Goal: Transaction & Acquisition: Purchase product/service

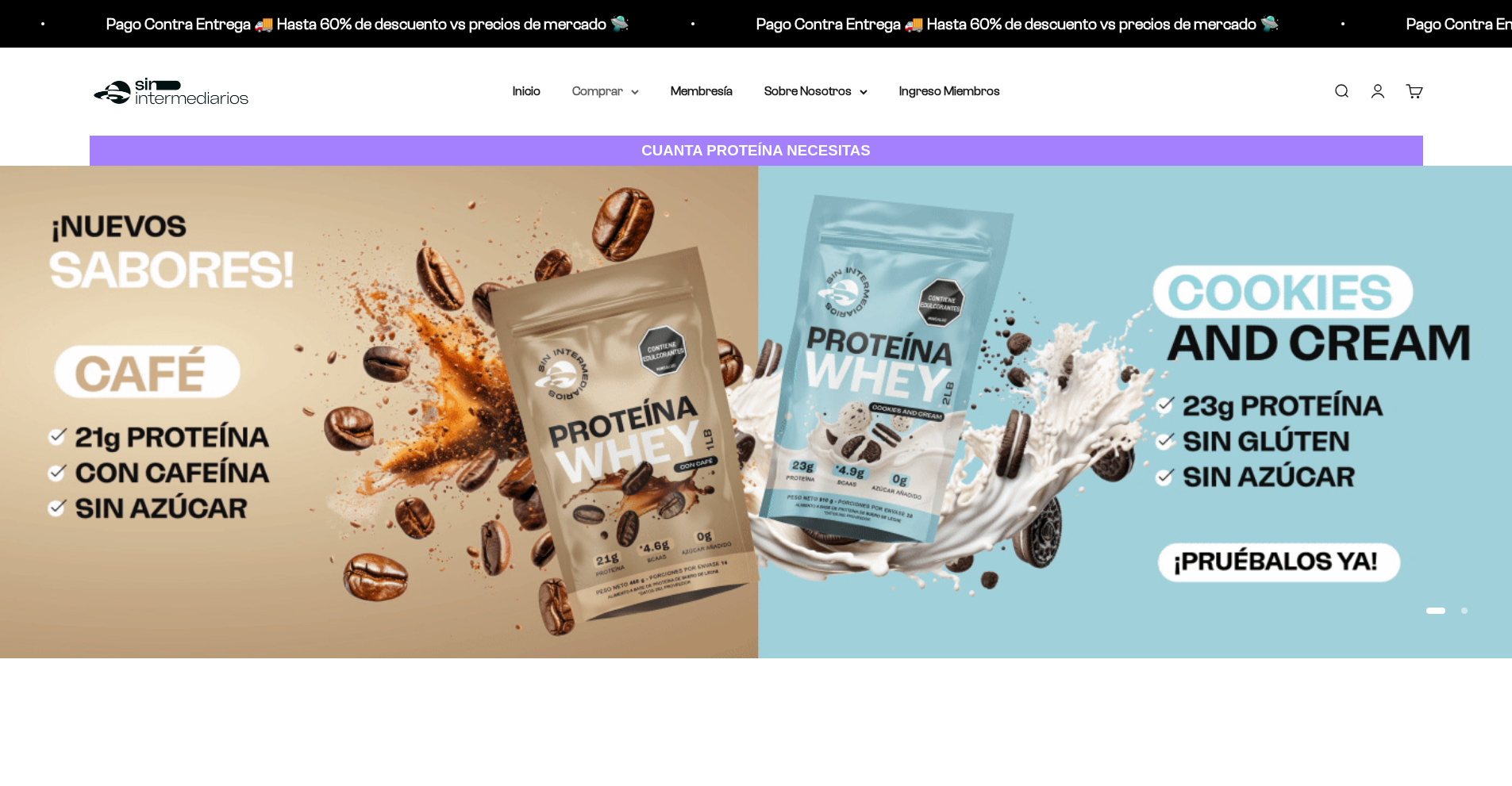
click at [620, 91] on summary "Comprar" at bounding box center [605, 90] width 67 height 20
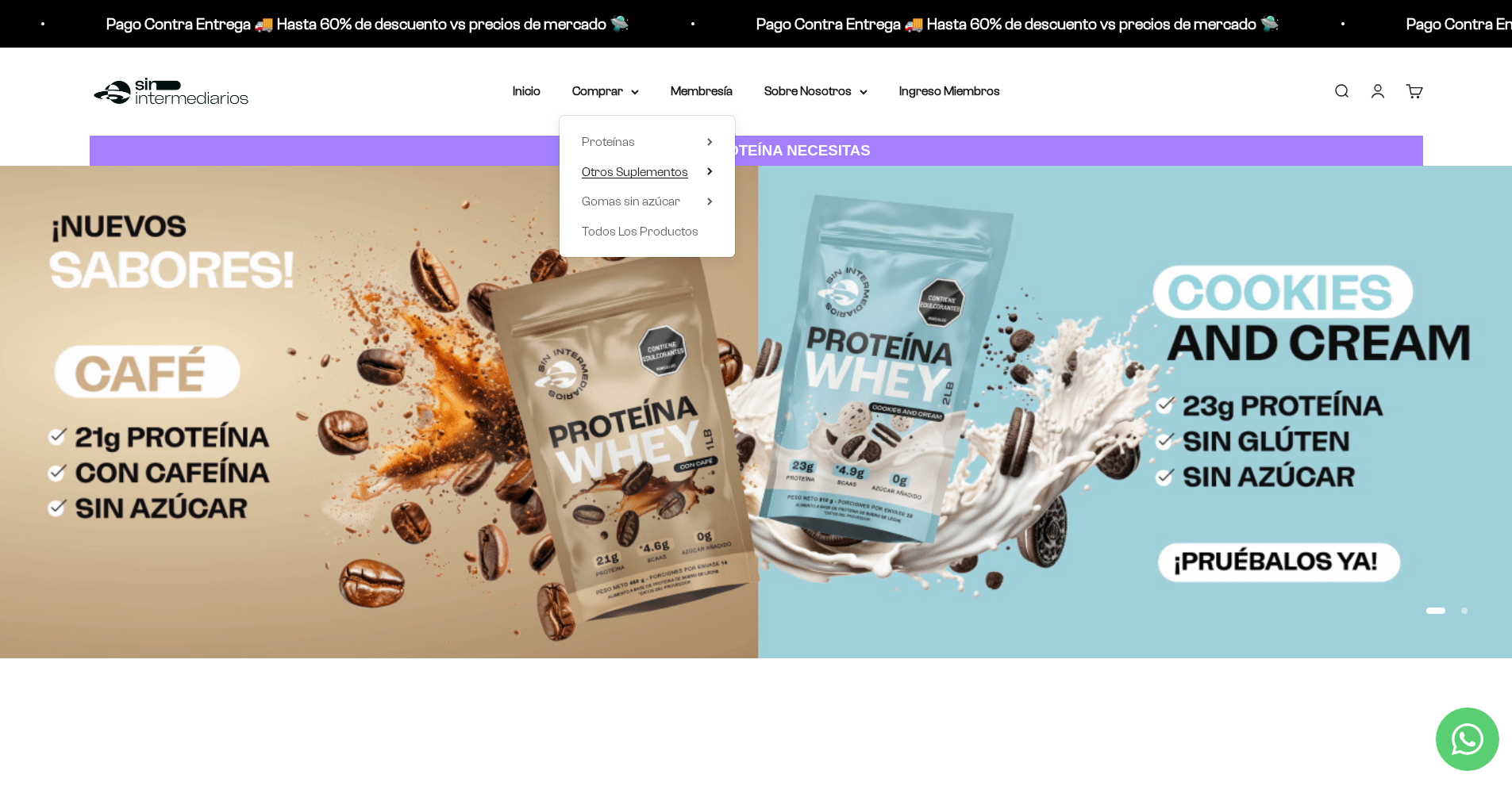
click at [707, 166] on summary "Otros Suplementos" at bounding box center [648, 171] width 131 height 20
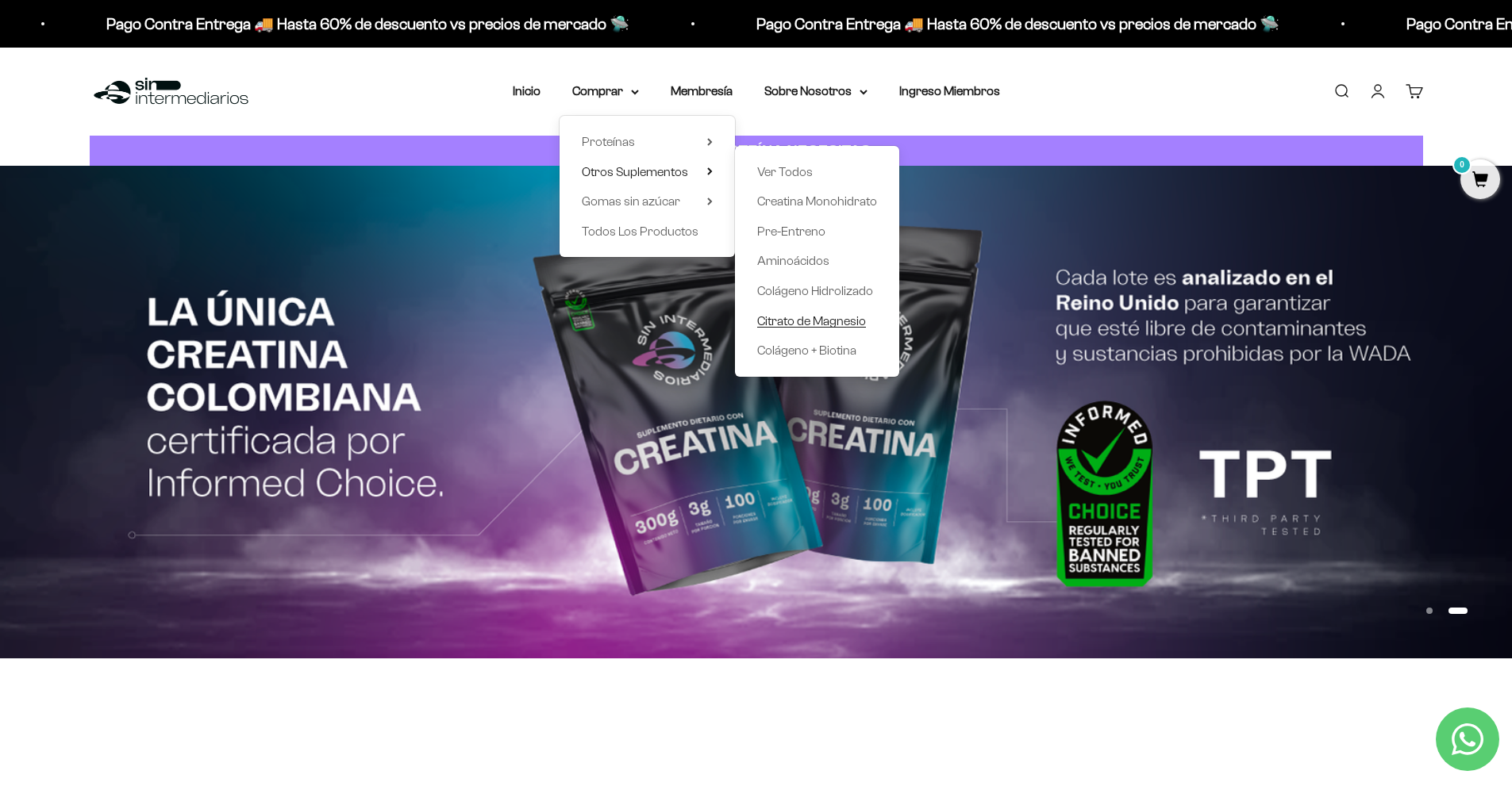
click at [839, 323] on span "Citrato de Magnesio" at bounding box center [811, 320] width 109 height 13
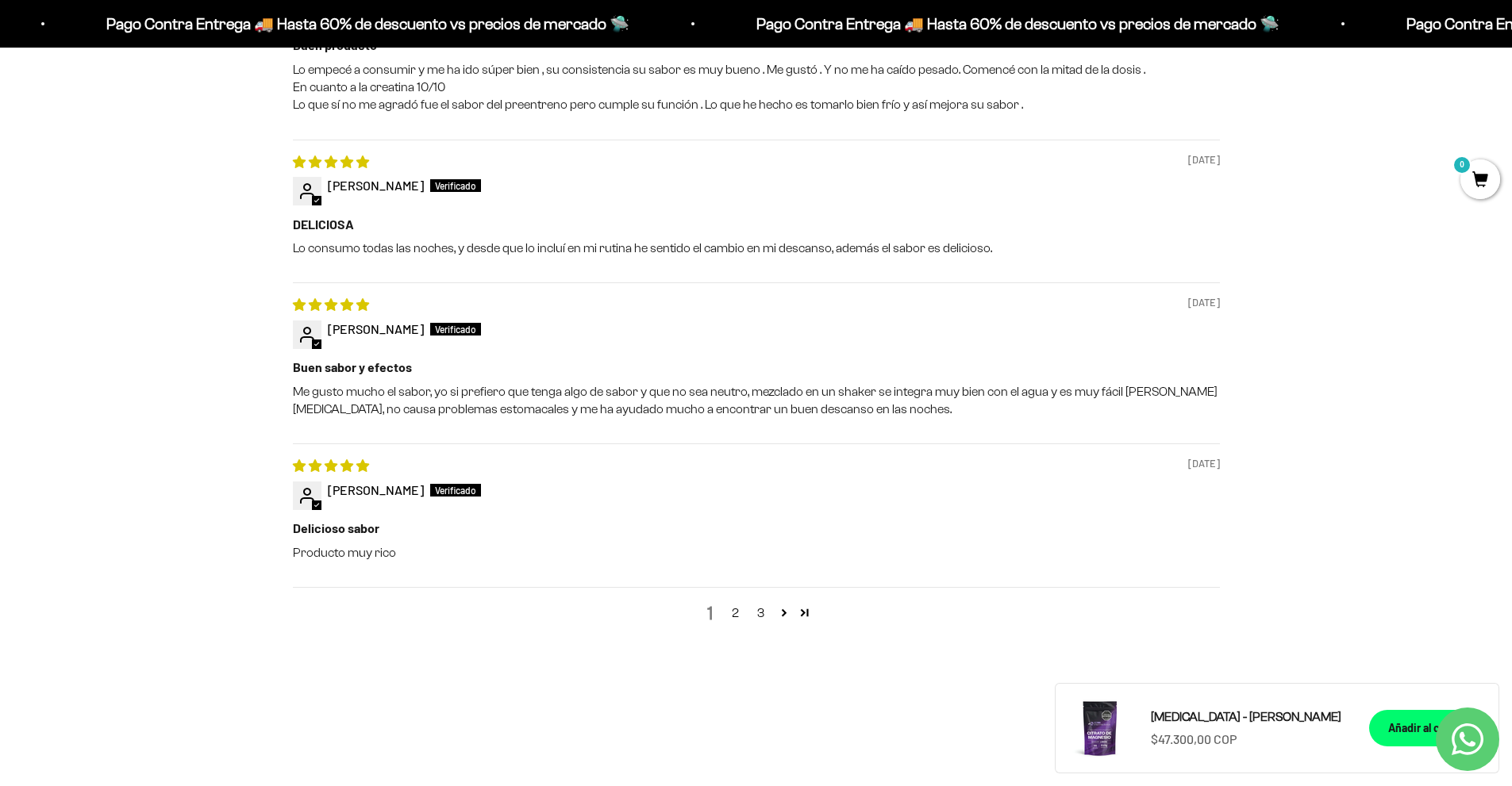
scroll to position [1825, 0]
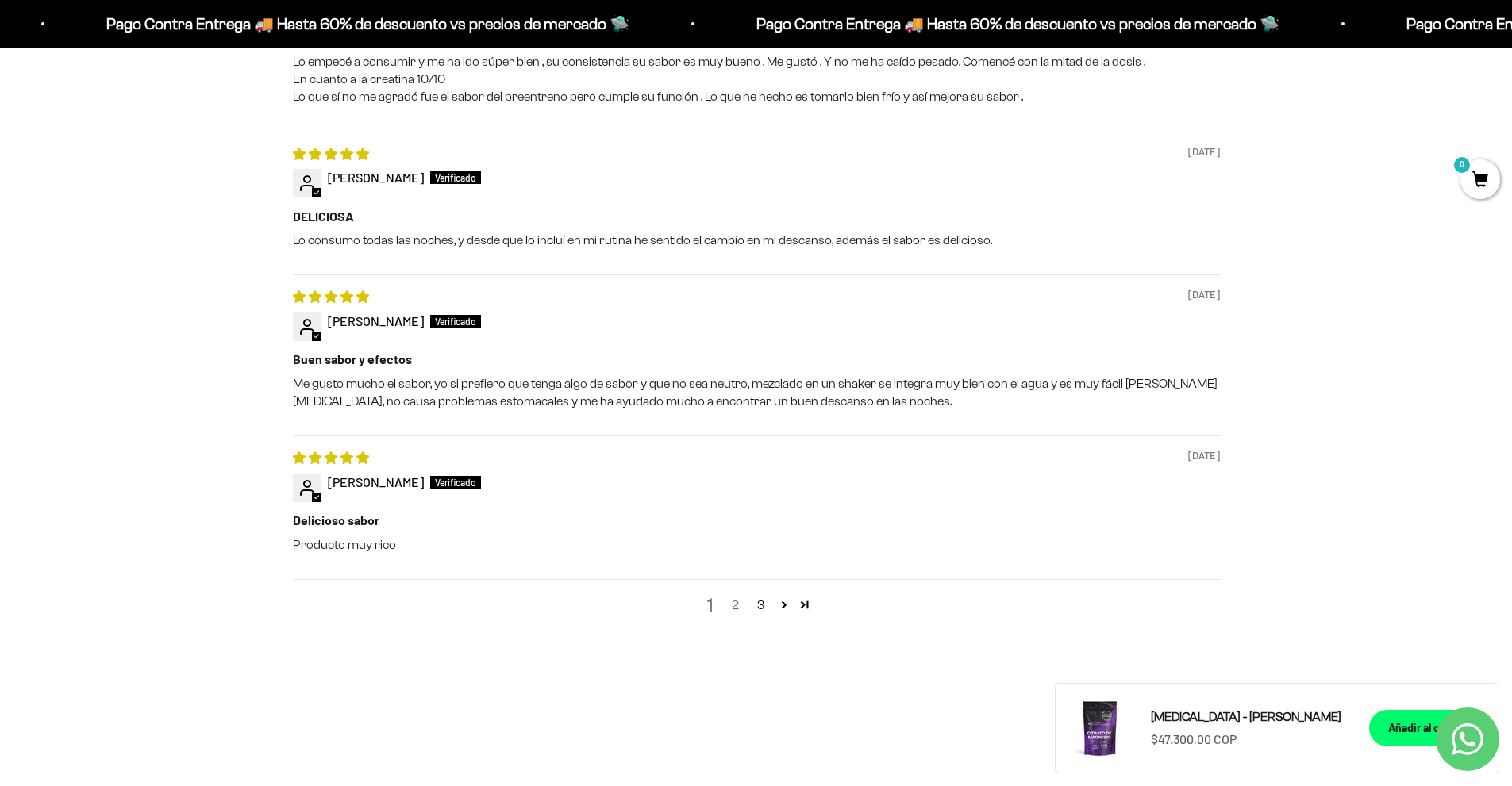
click at [736, 613] on link "2" at bounding box center [736, 605] width 26 height 19
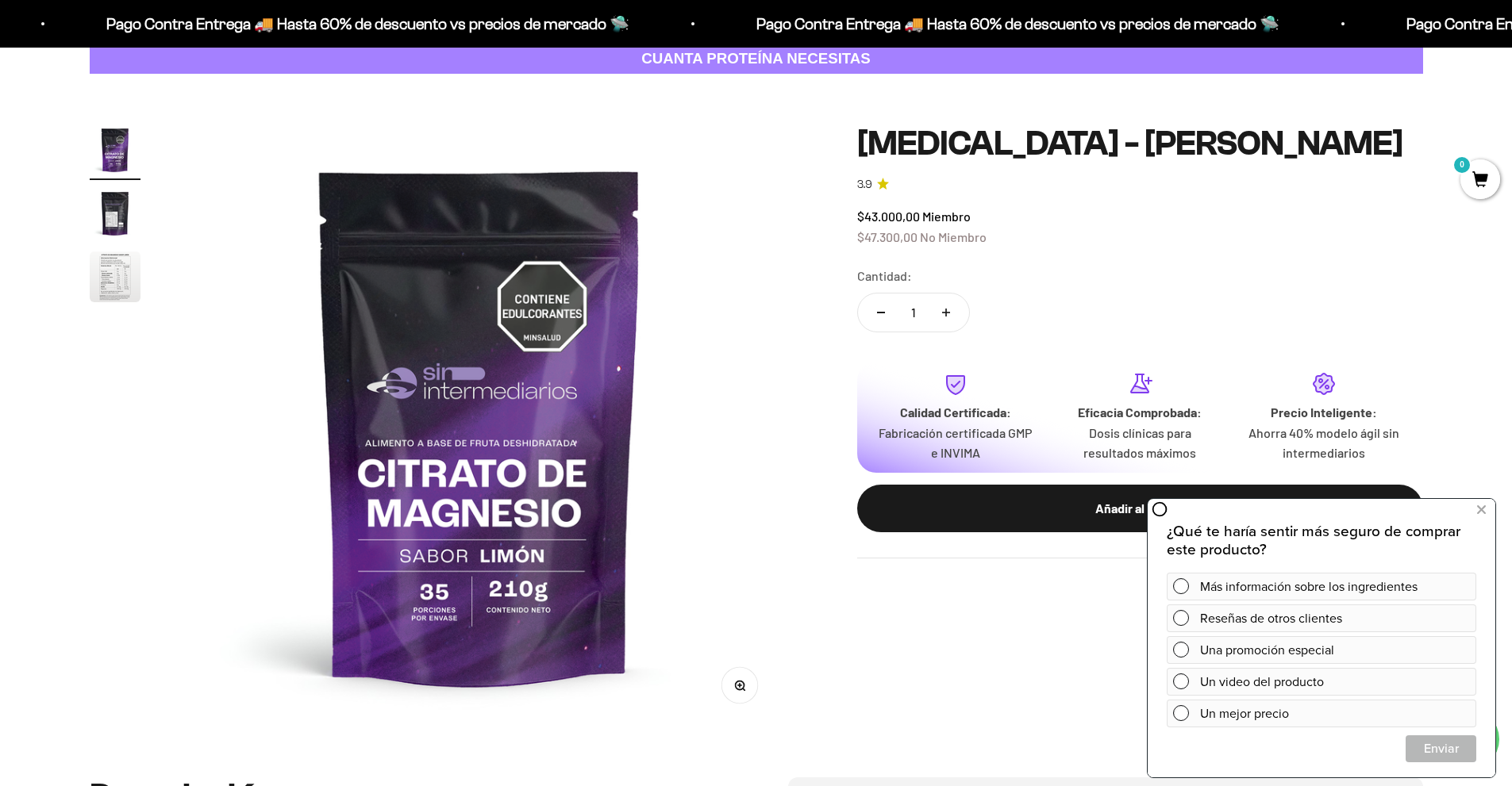
scroll to position [79, 0]
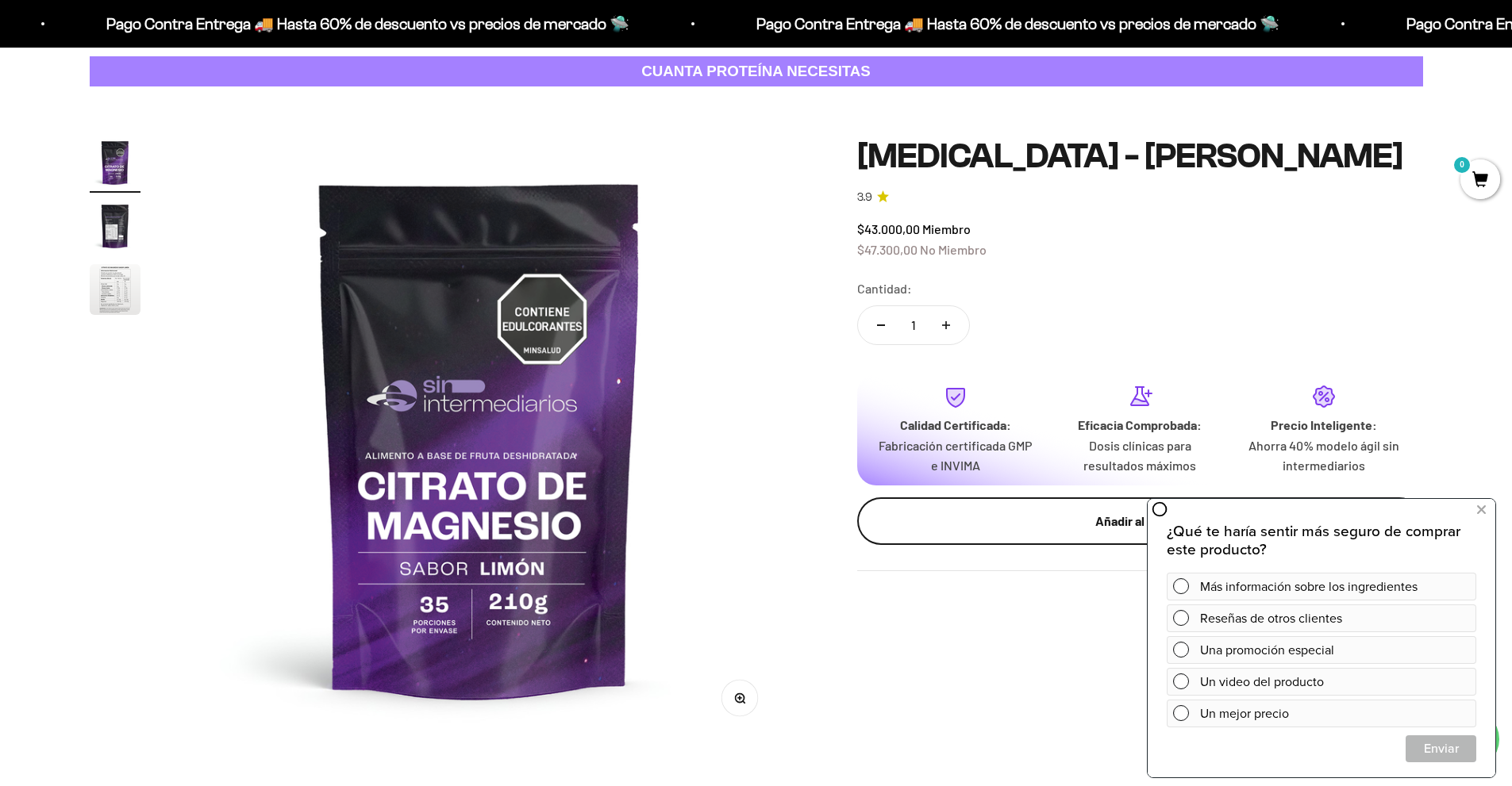
click at [1004, 520] on div "Añadir al carrito" at bounding box center [1140, 521] width 502 height 20
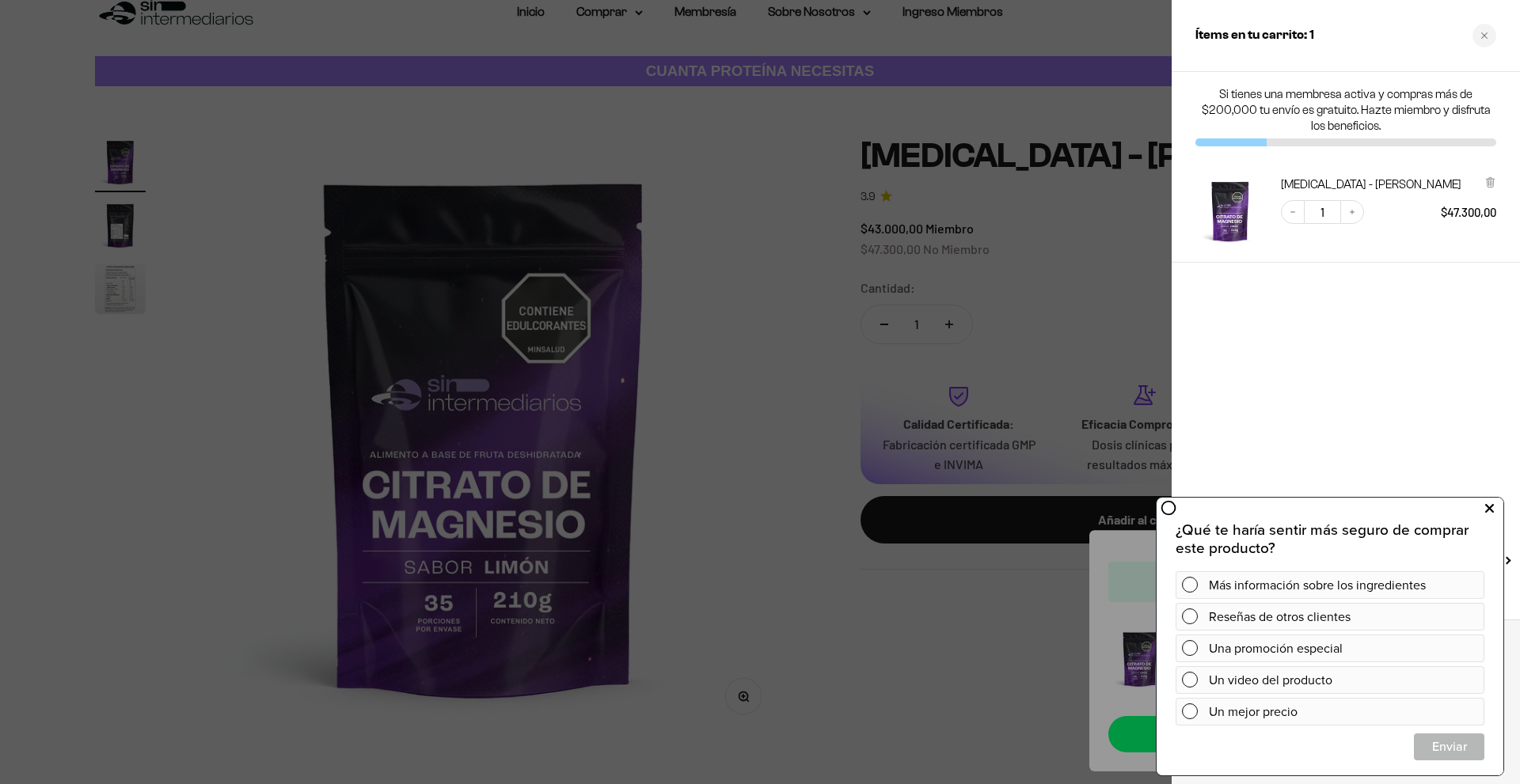
click at [1487, 506] on icon at bounding box center [1490, 509] width 9 height 20
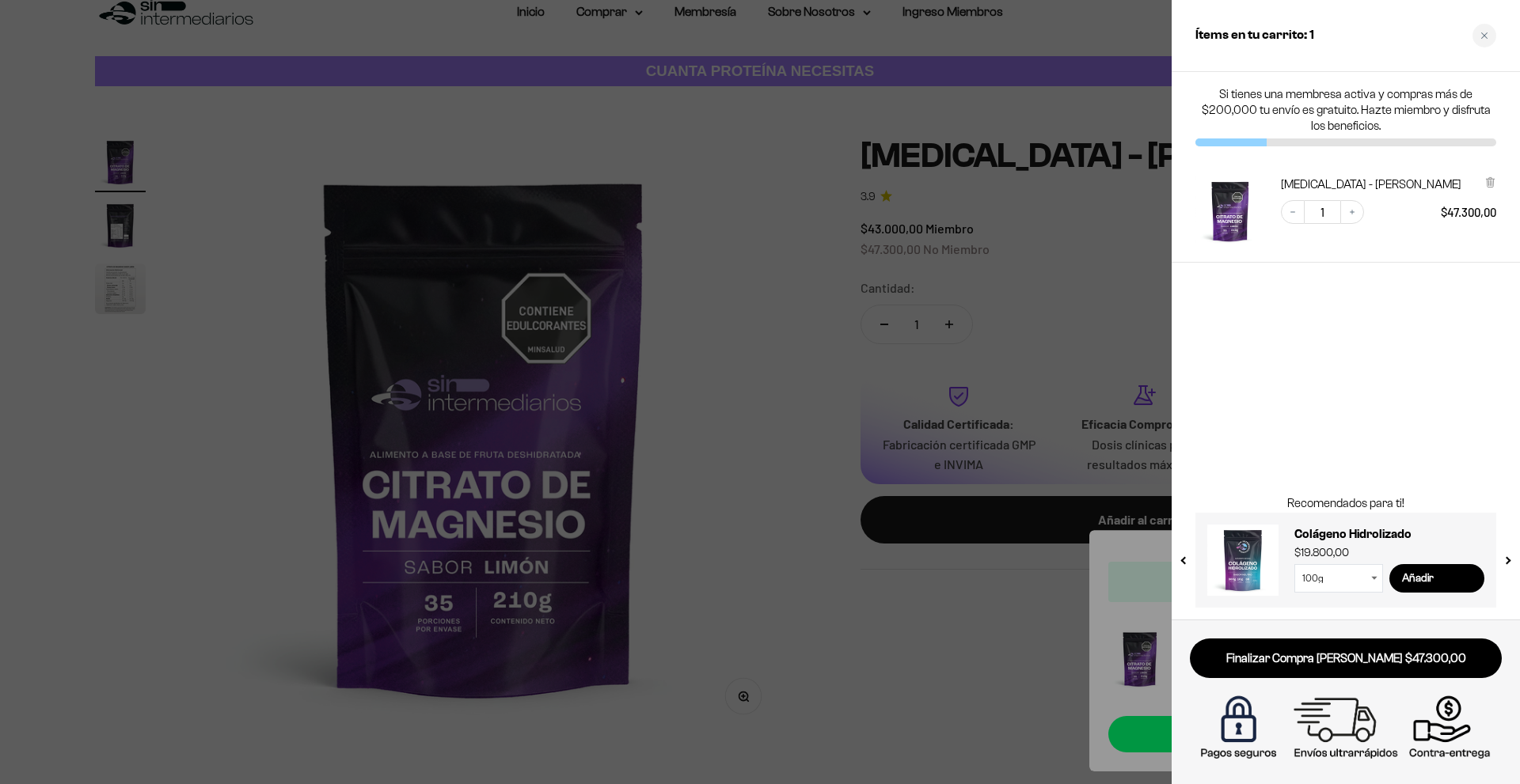
click at [892, 198] on div at bounding box center [760, 392] width 1520 height 784
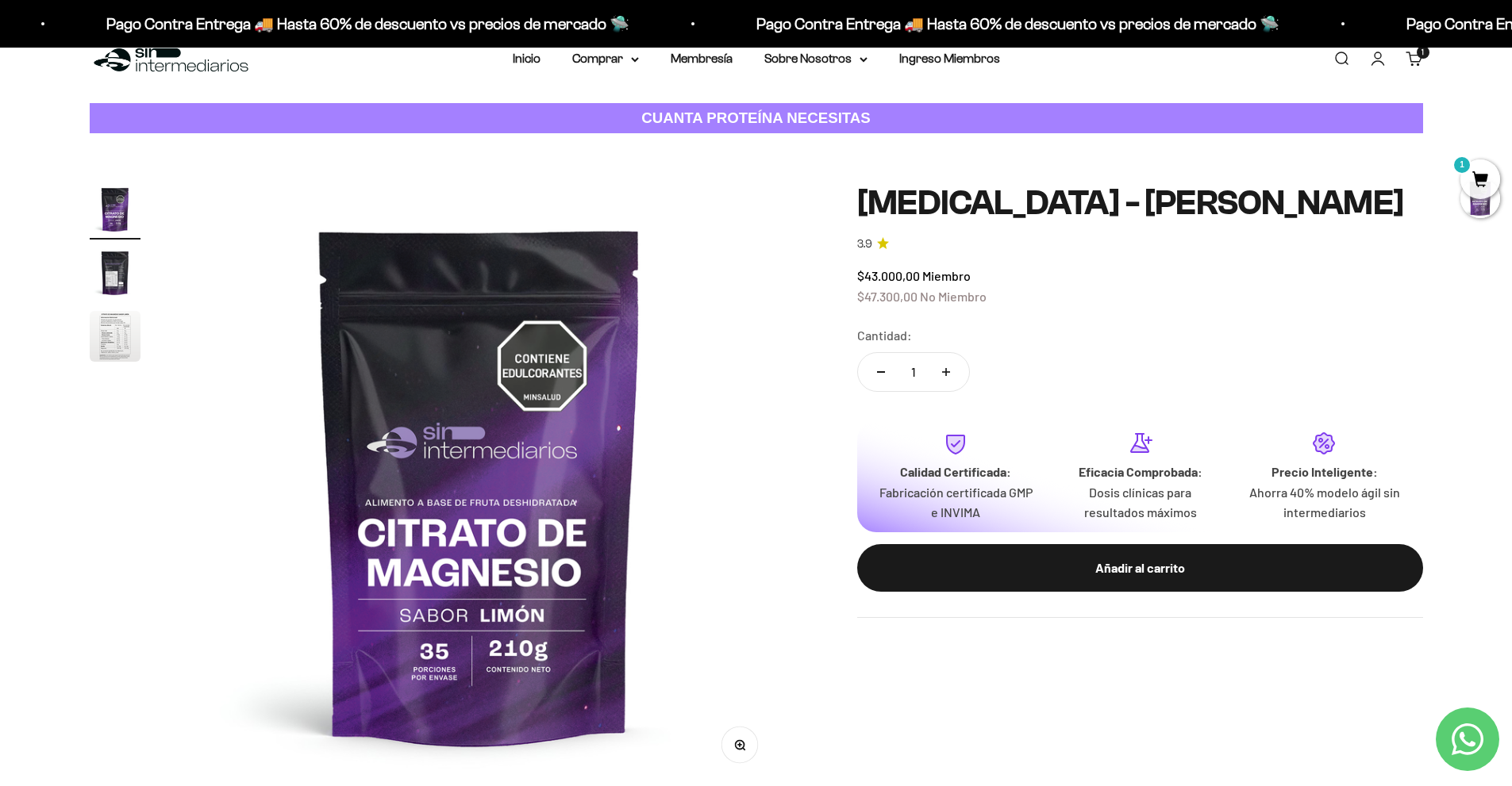
scroll to position [0, 0]
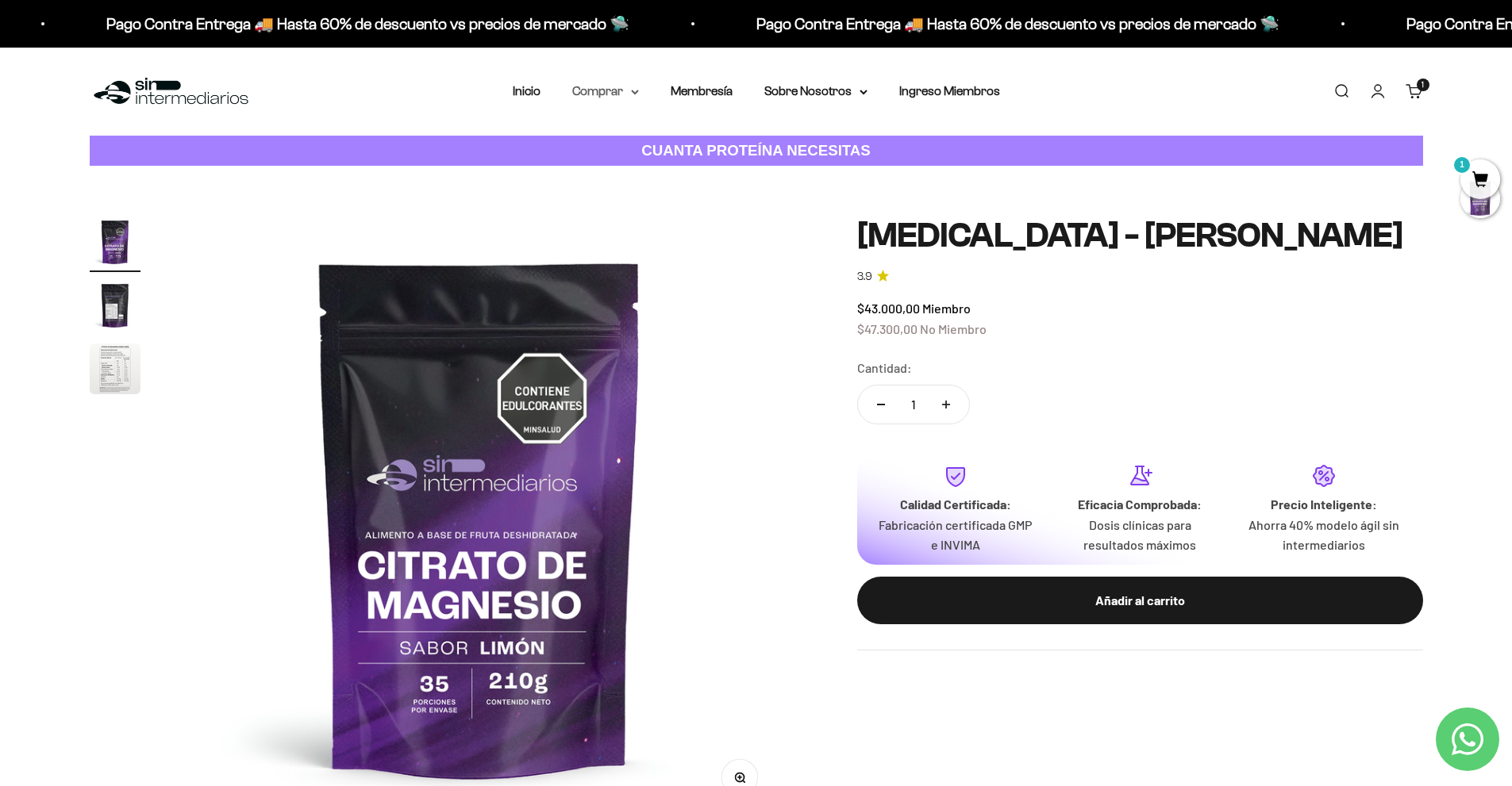
click at [604, 95] on summary "Comprar" at bounding box center [605, 90] width 67 height 20
click at [650, 200] on span "Gomas sin azúcar" at bounding box center [631, 200] width 98 height 13
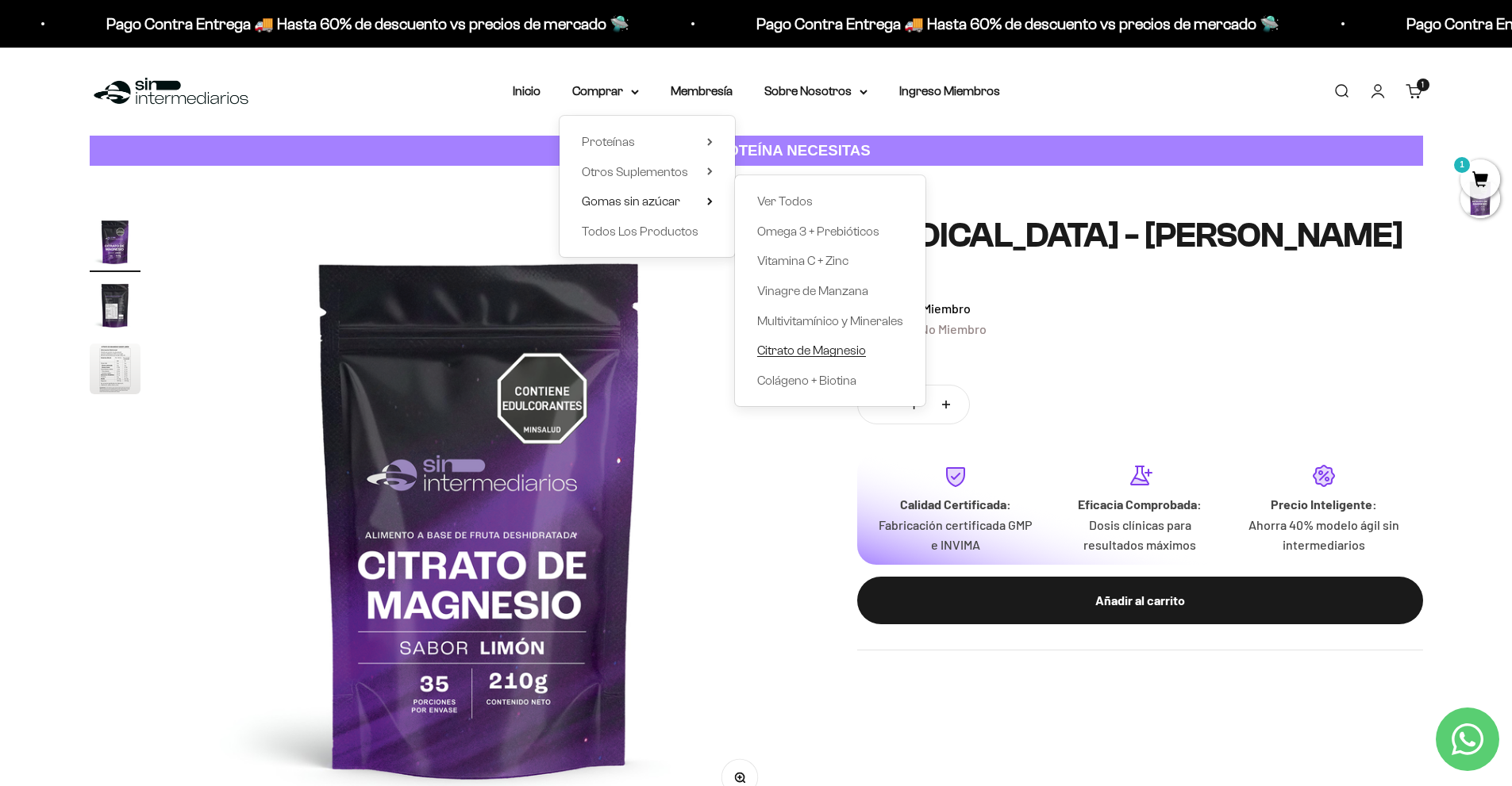
click at [829, 354] on span "Citrato de Magnesio" at bounding box center [811, 350] width 109 height 13
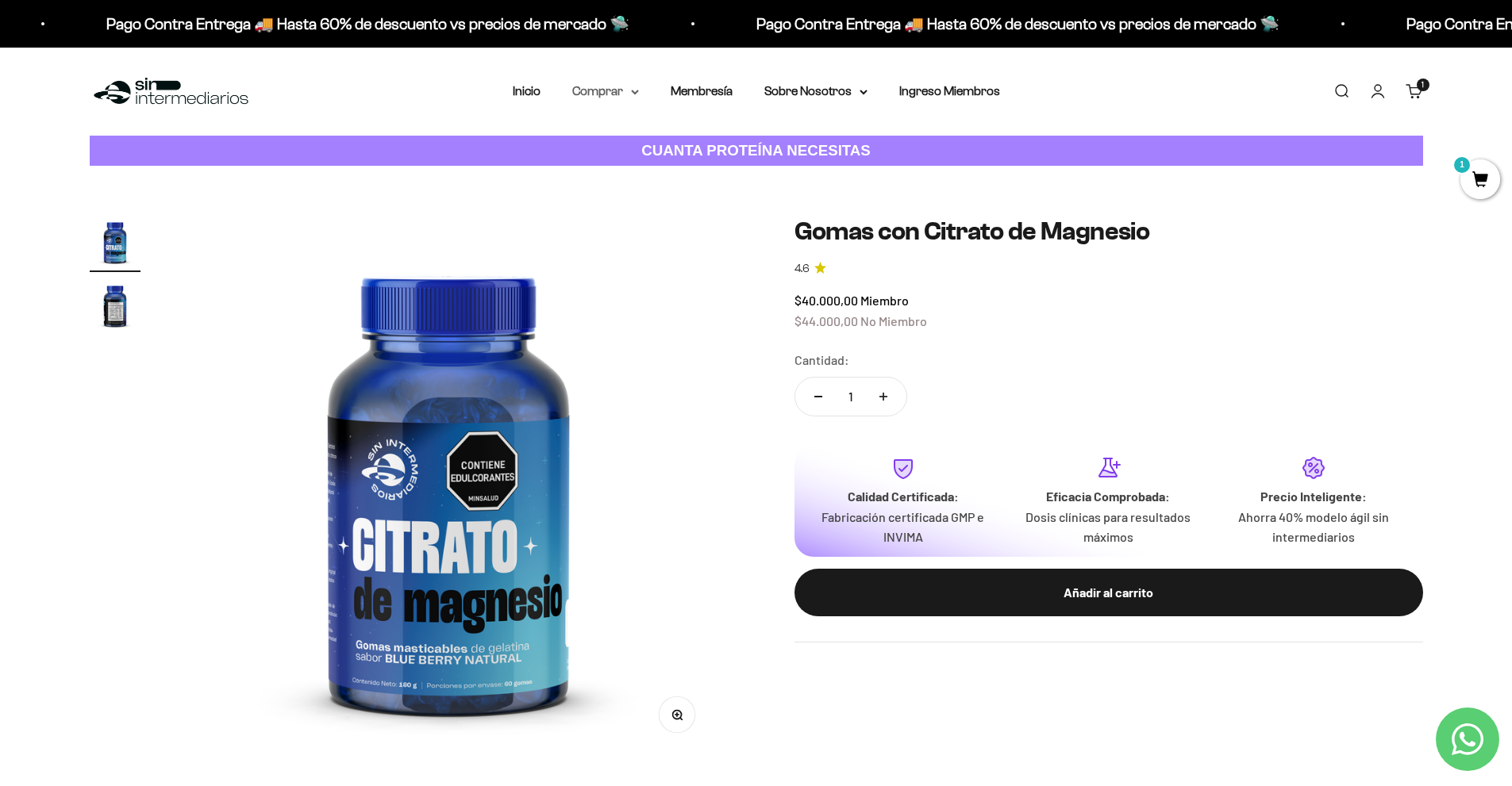
click at [626, 85] on summary "Comprar" at bounding box center [605, 90] width 67 height 20
click at [695, 177] on summary "Otros Suplementos" at bounding box center [648, 171] width 131 height 20
click at [690, 146] on summary "Proteínas" at bounding box center [648, 141] width 131 height 20
click at [663, 209] on span "Gomas sin azúcar" at bounding box center [631, 201] width 98 height 20
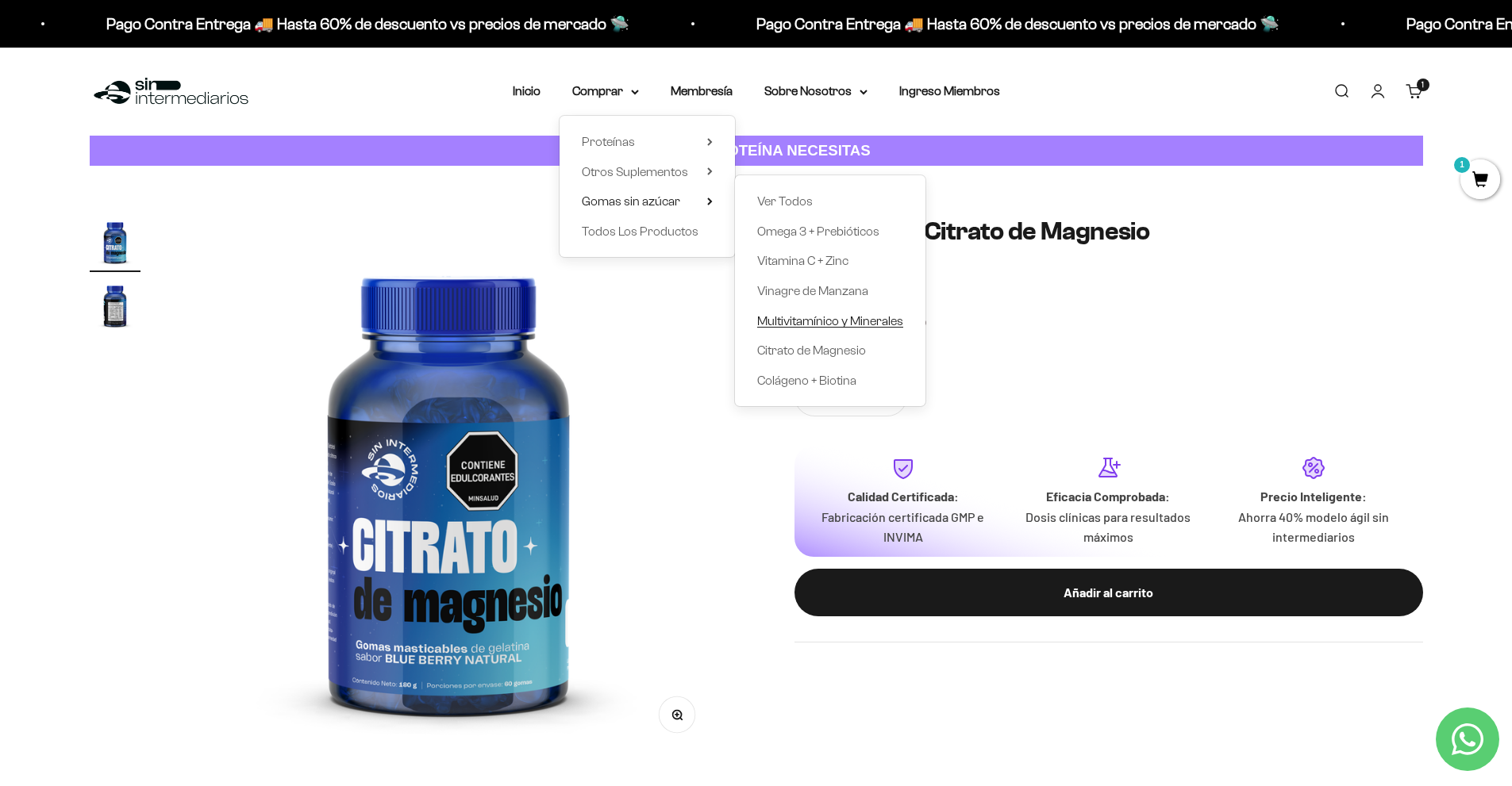
click at [877, 319] on span "Multivitamínico y Minerales" at bounding box center [830, 320] width 146 height 13
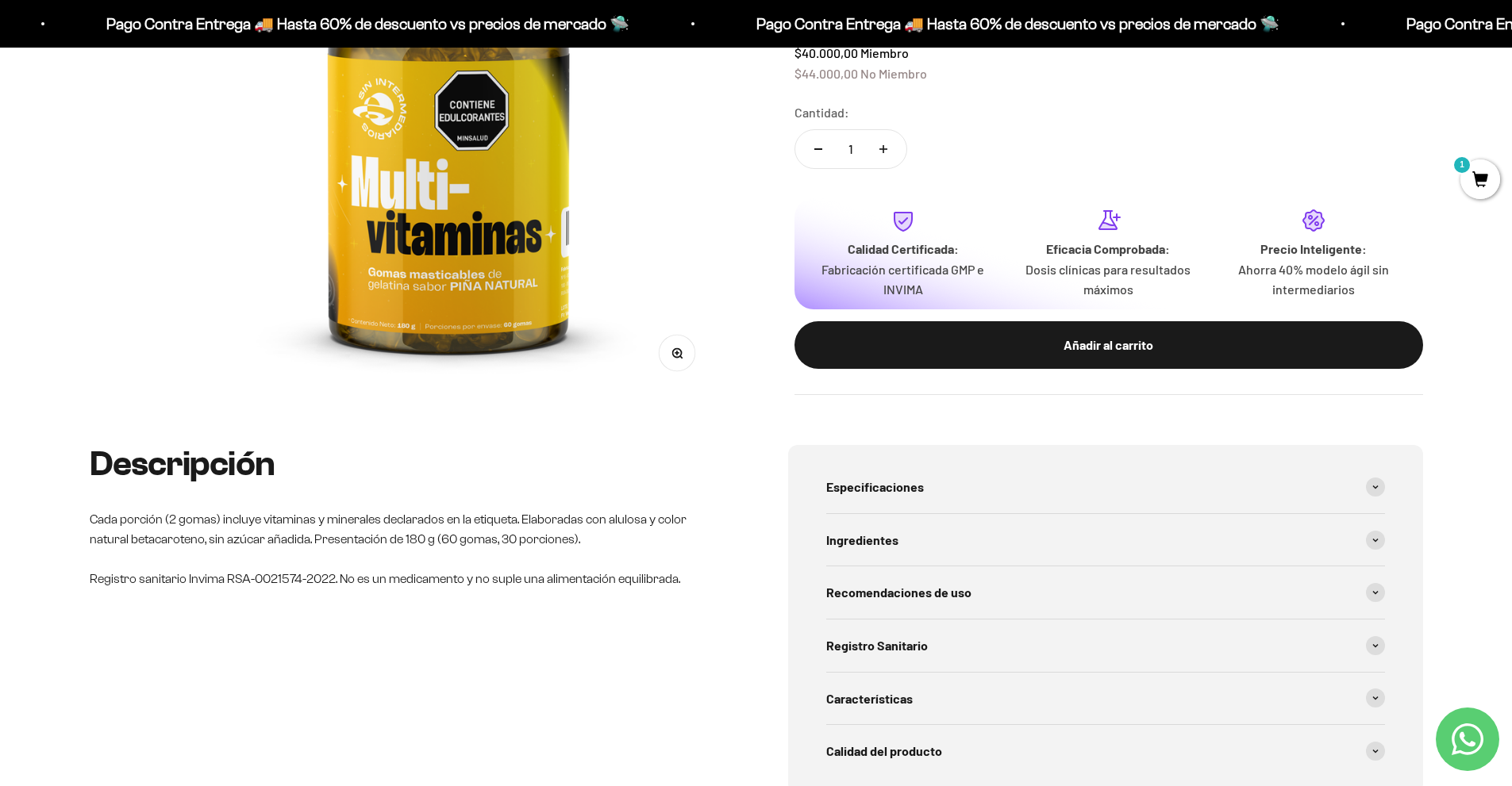
scroll to position [397, 0]
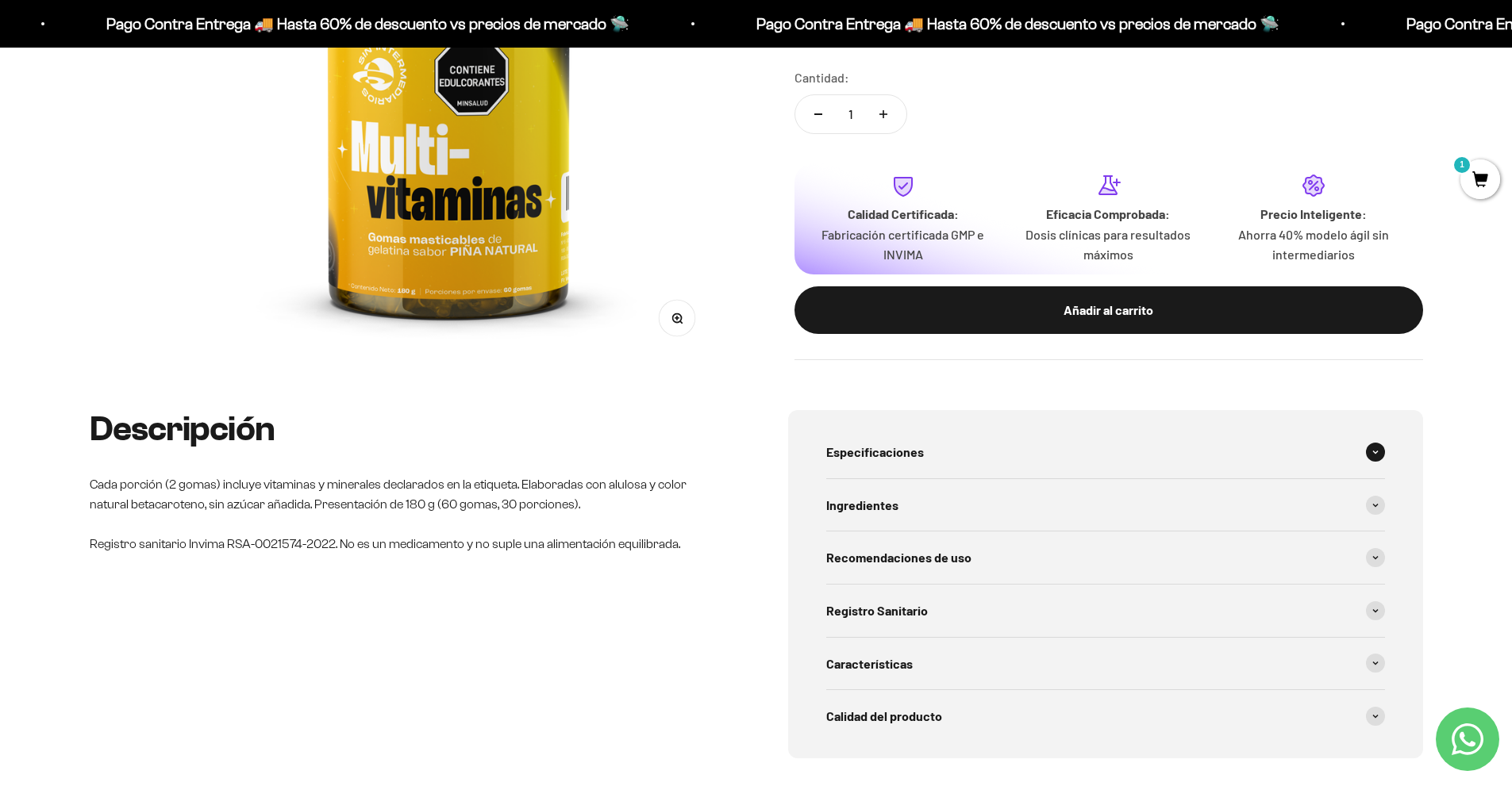
click at [919, 452] on span "Especificaciones" at bounding box center [875, 452] width 98 height 20
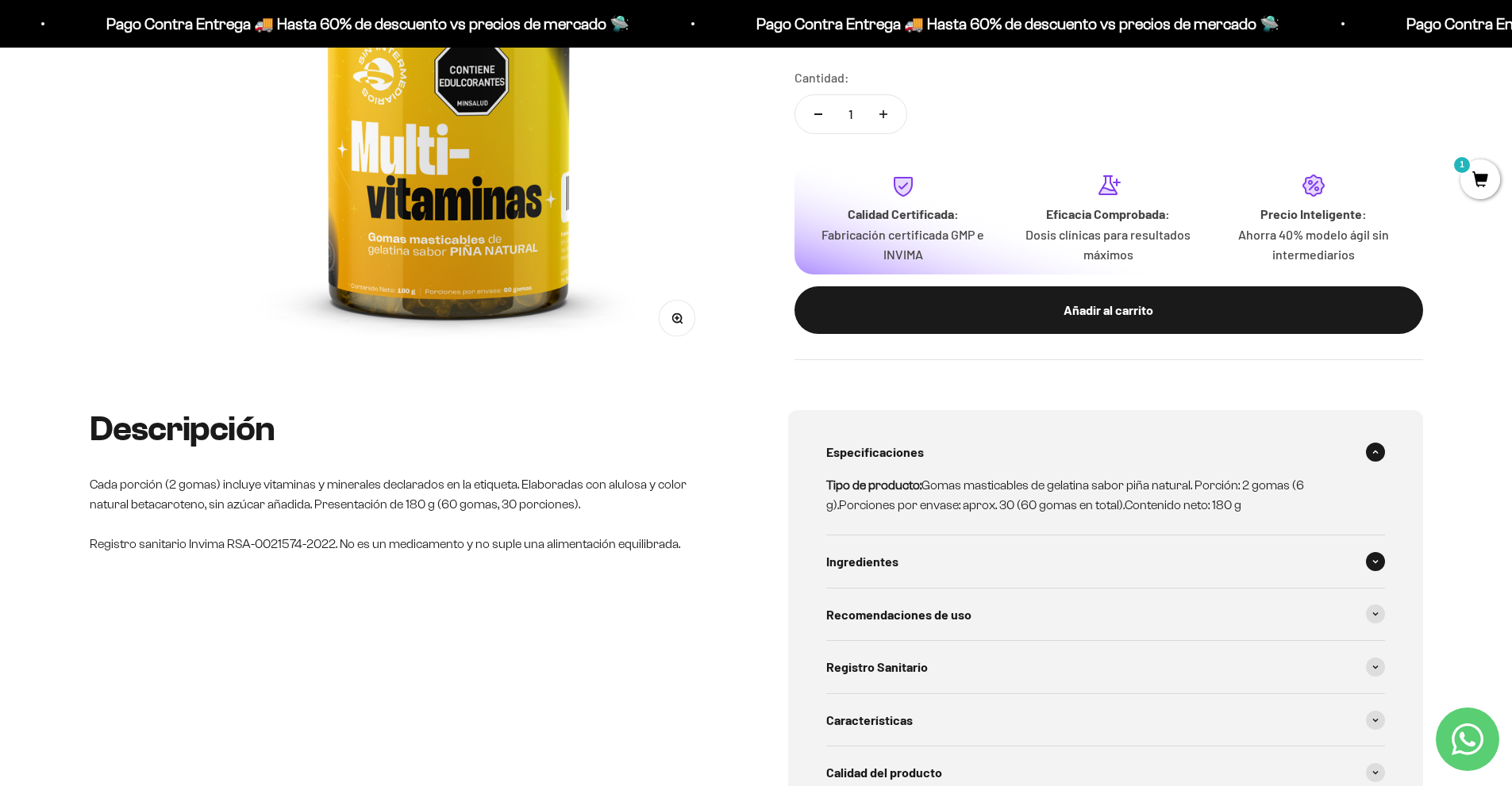
click at [919, 562] on div "Ingredientes" at bounding box center [1106, 562] width 559 height 52
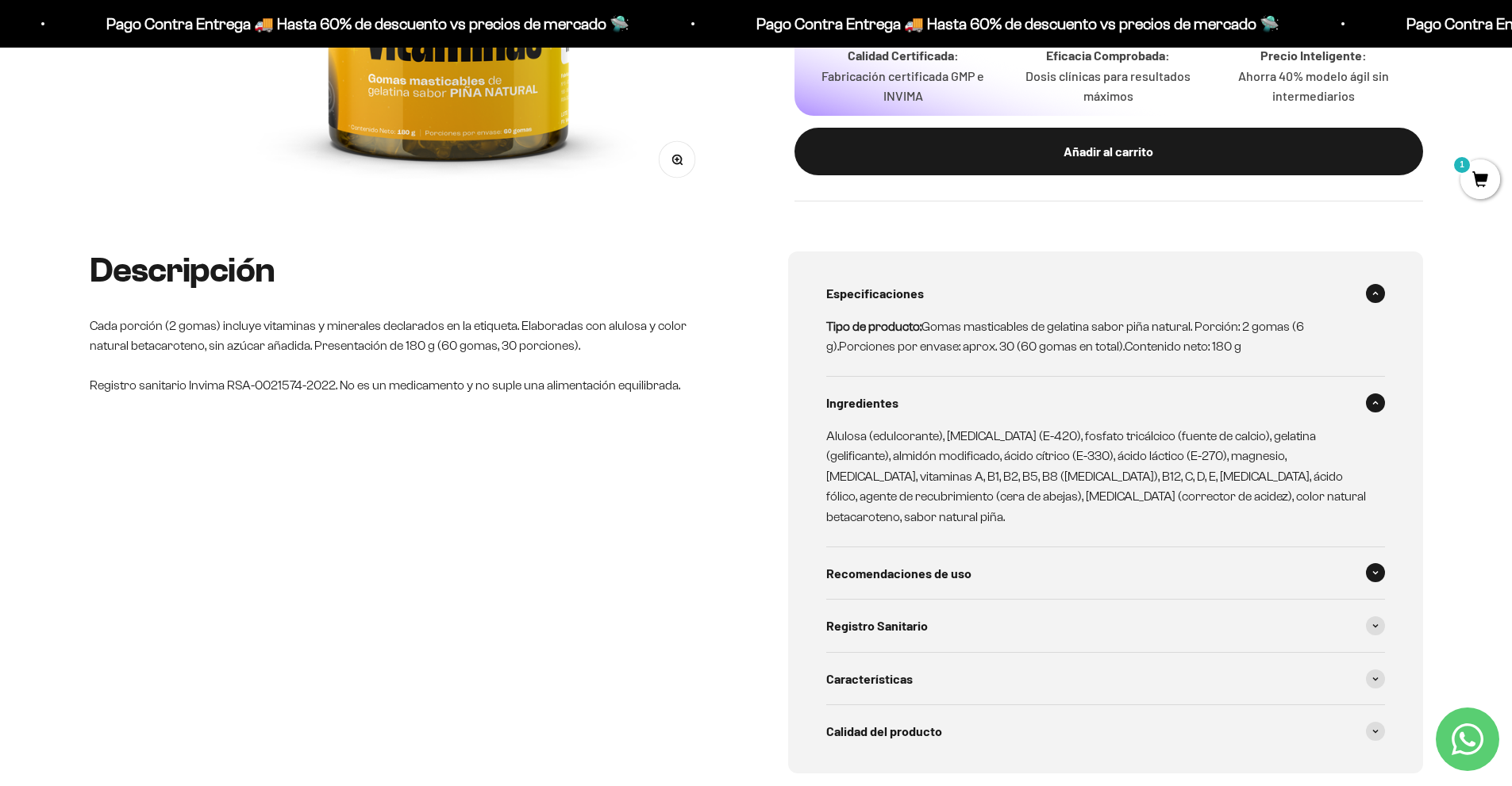
scroll to position [476, 0]
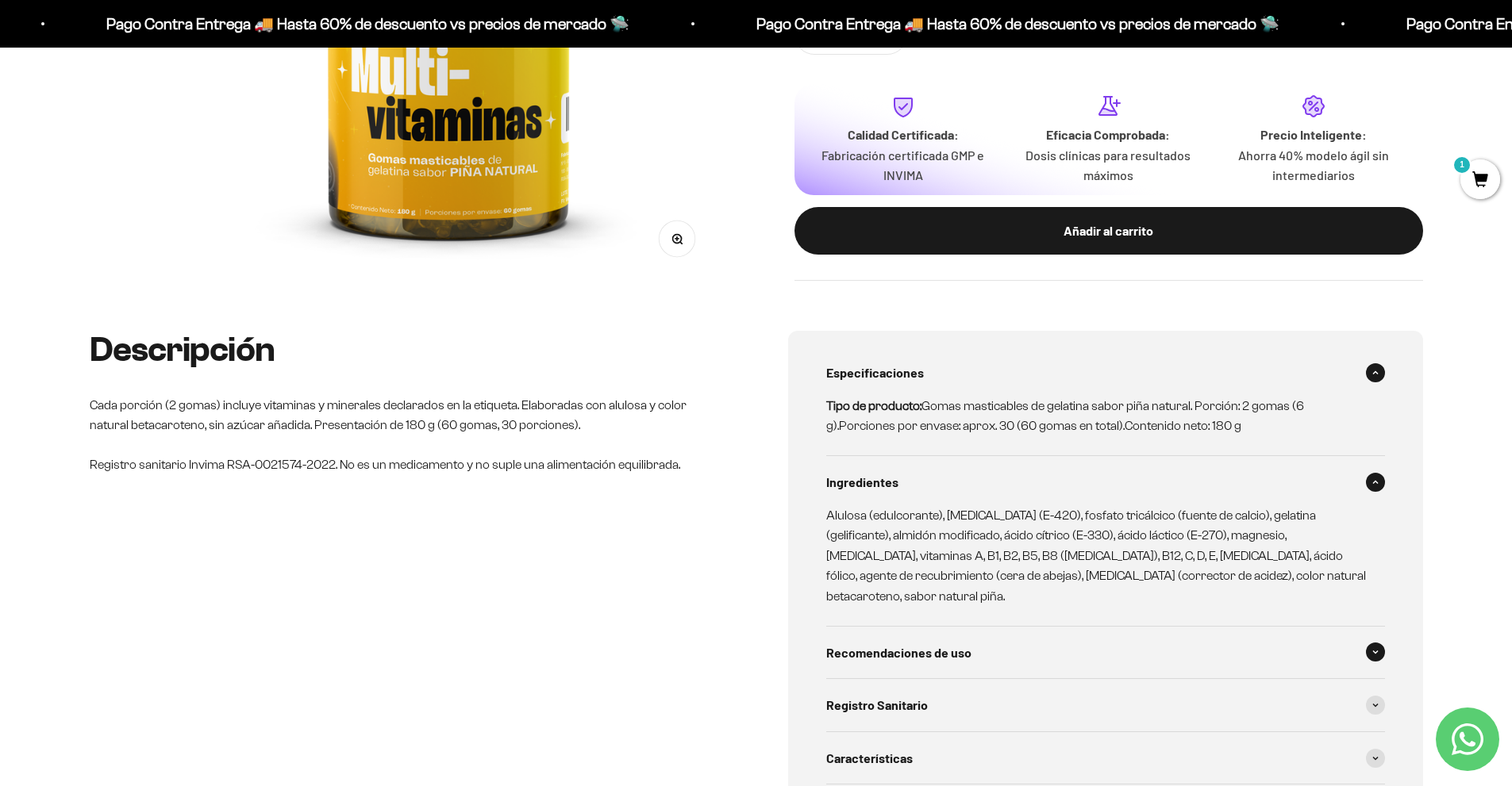
click at [895, 568] on p "Alulosa (edulcorante), [MEDICAL_DATA] (E-420), fosfato tricálcico (fuente de ca…" at bounding box center [1096, 556] width 539 height 101
click at [910, 627] on div "Recomendaciones de uso" at bounding box center [1106, 653] width 559 height 52
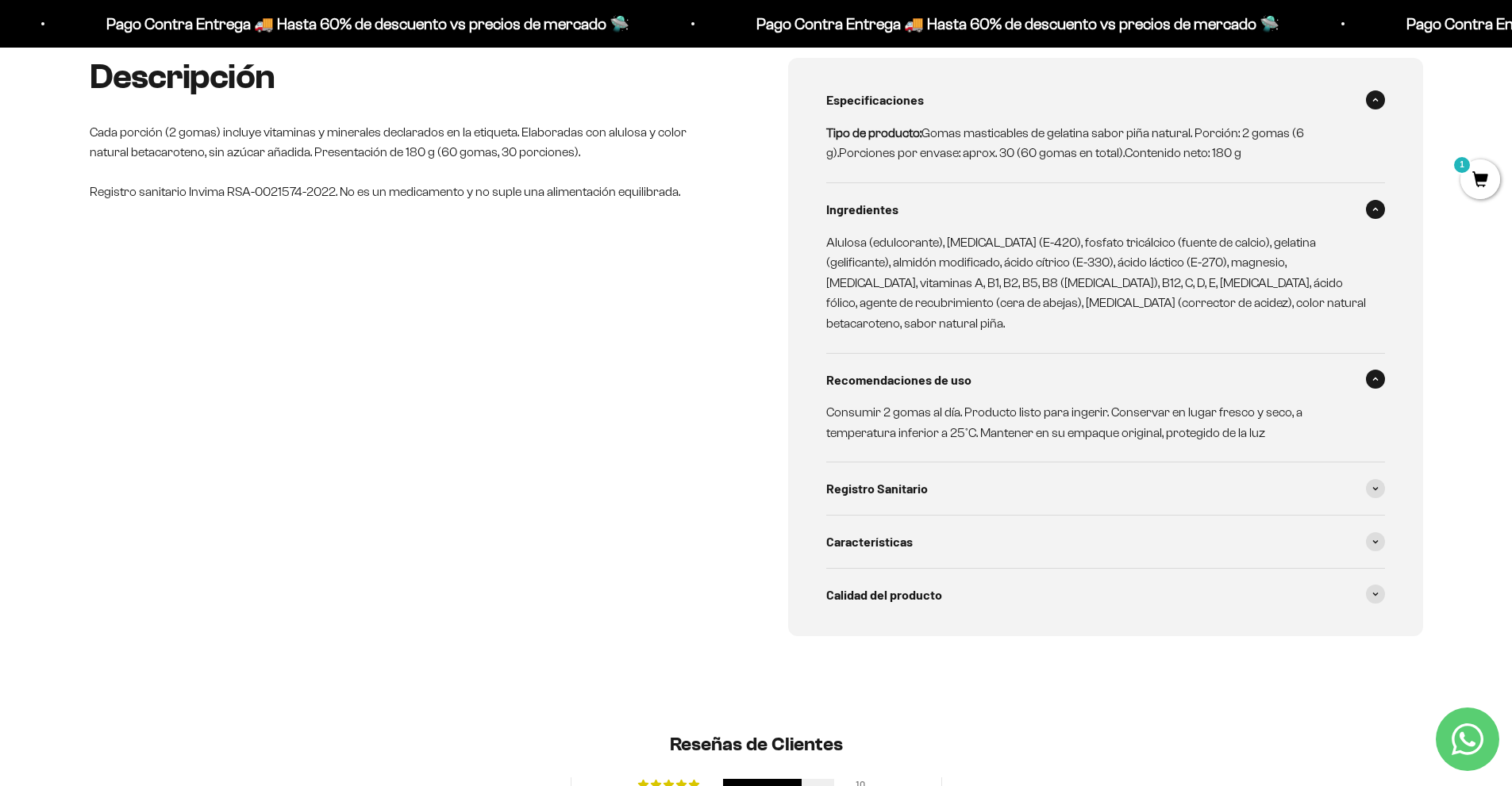
scroll to position [714, 0]
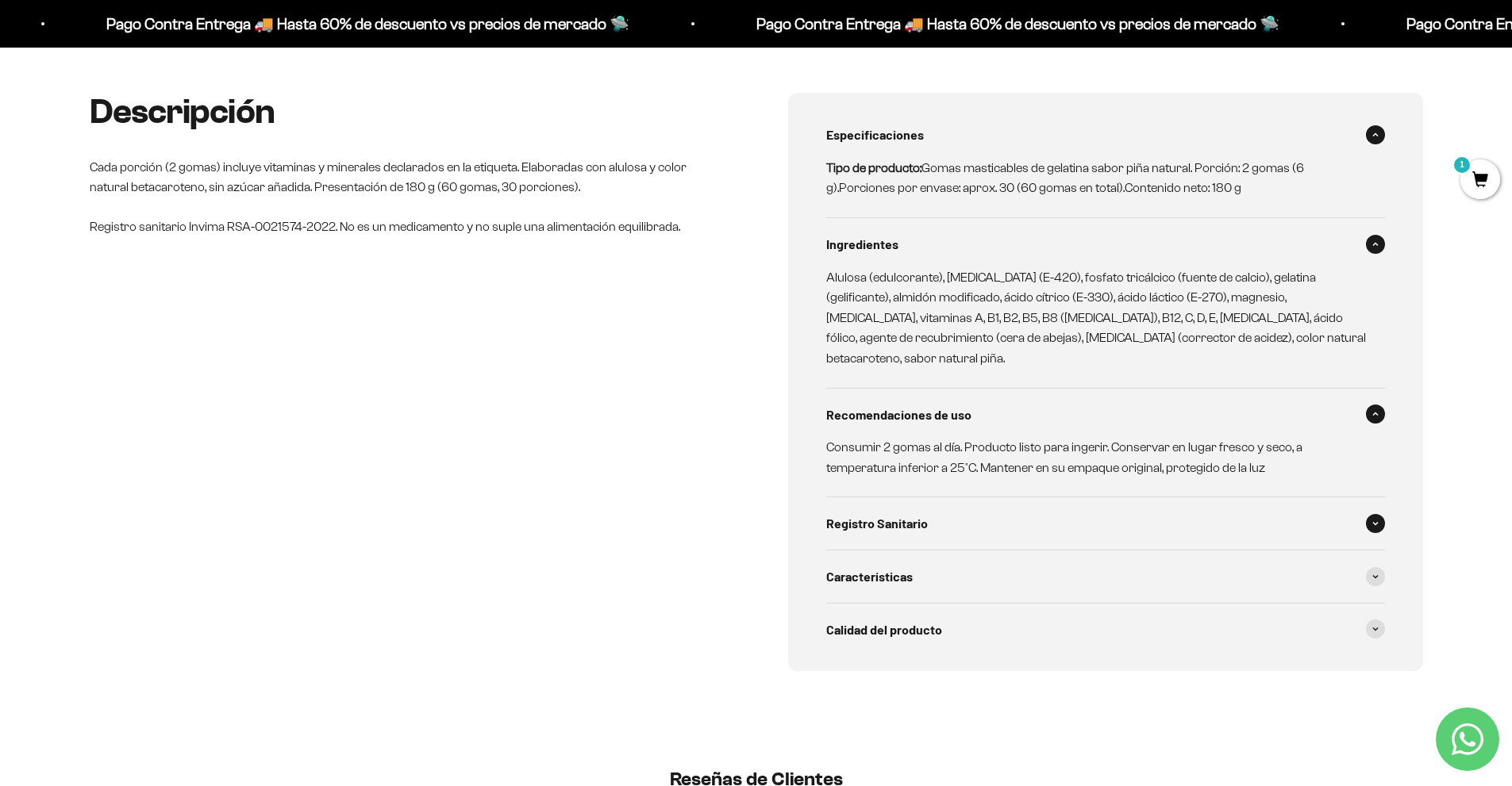
click at [883, 515] on div "Registro Sanitario" at bounding box center [1106, 523] width 559 height 52
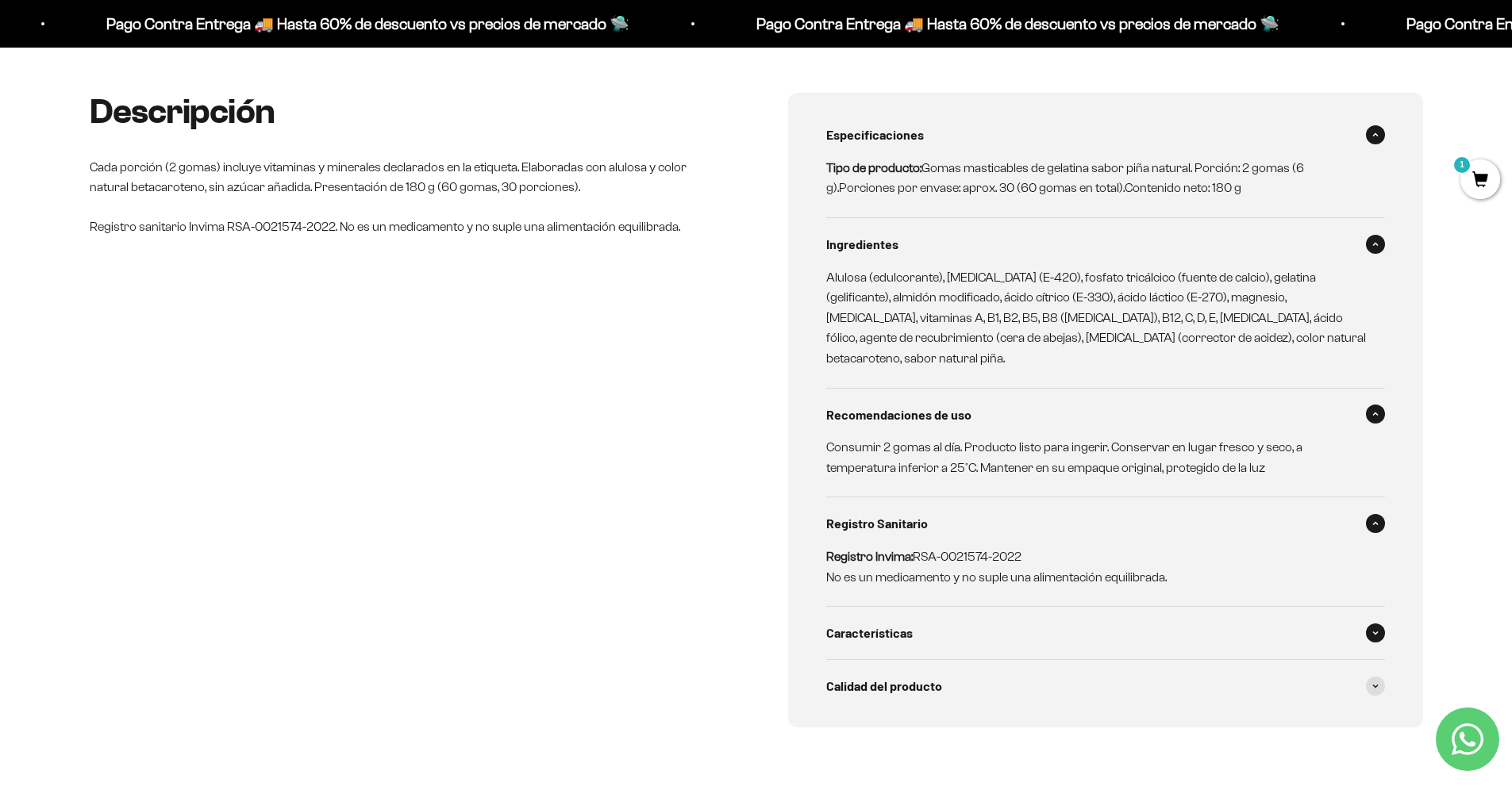
click at [902, 623] on span "Características" at bounding box center [869, 633] width 86 height 20
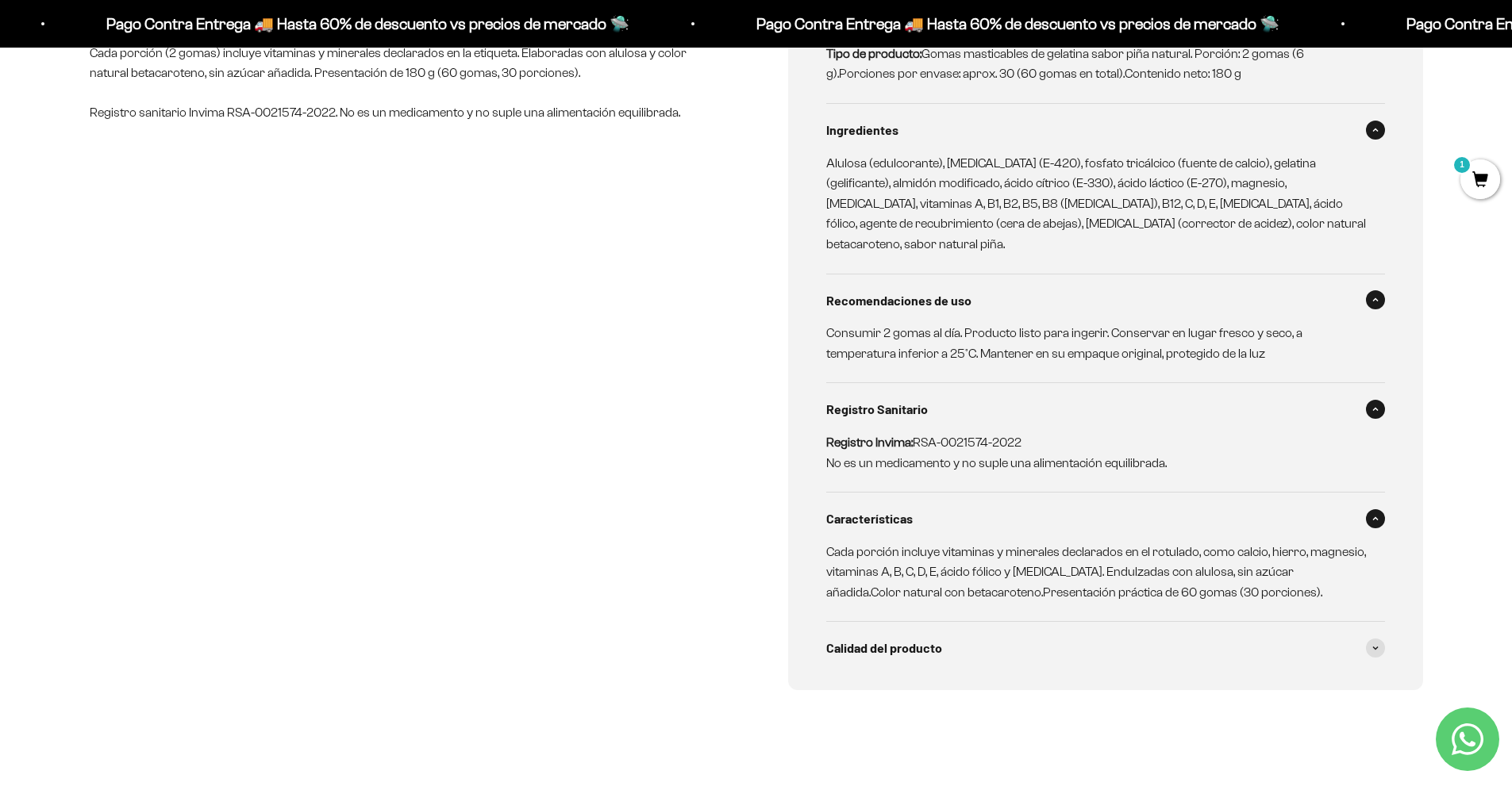
scroll to position [793, 0]
